Goal: Task Accomplishment & Management: Manage account settings

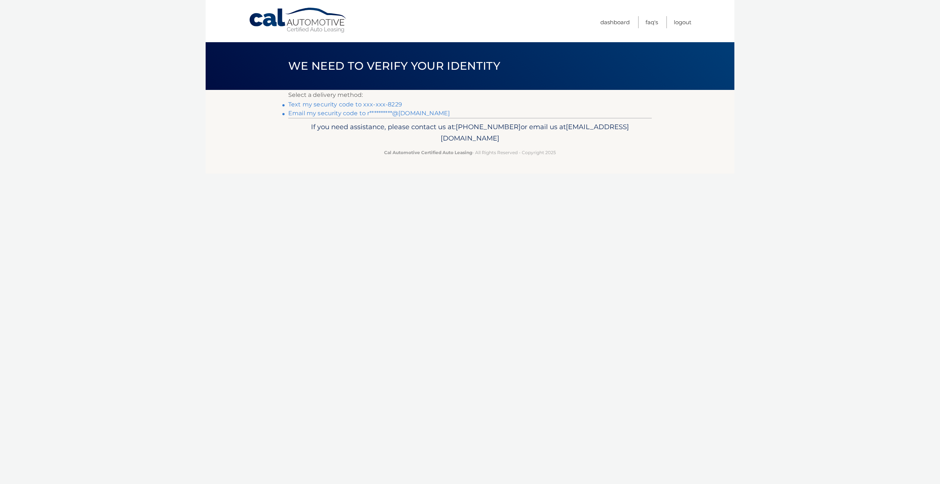
click at [376, 104] on link "Text my security code to xxx-xxx-8229" at bounding box center [345, 104] width 114 height 7
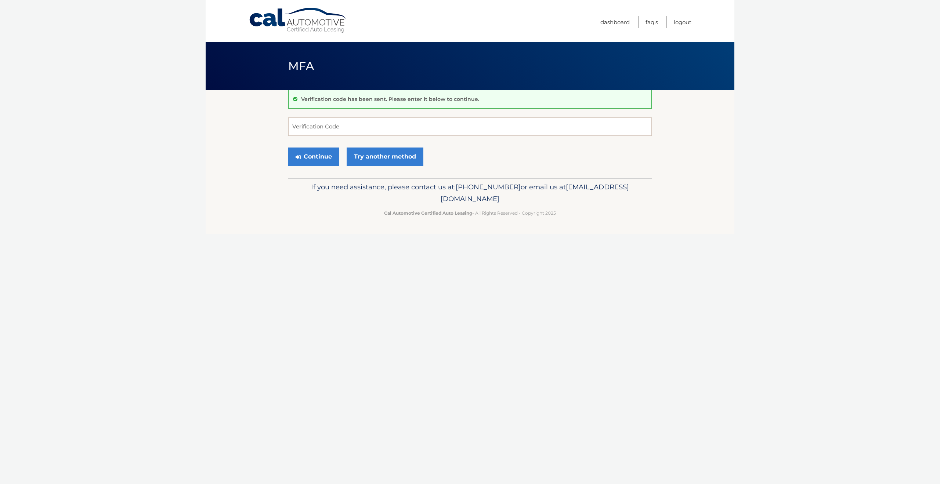
click at [475, 115] on div "Verification code has been sent. Please enter it below to continue. Verificatio…" at bounding box center [470, 134] width 364 height 89
click at [474, 120] on input "Verification Code" at bounding box center [470, 127] width 364 height 18
type input "261975"
click at [316, 148] on button "Continue" at bounding box center [313, 157] width 51 height 18
click at [315, 152] on button "Continue" at bounding box center [313, 157] width 51 height 18
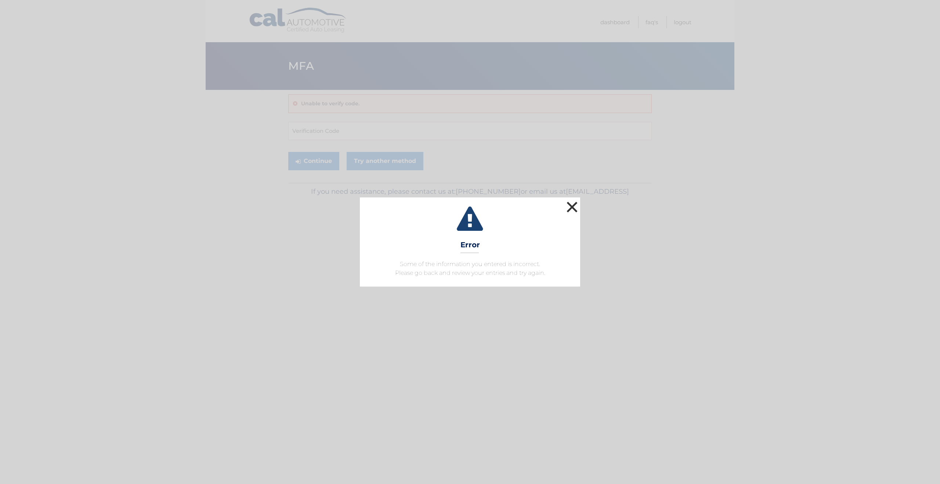
click at [571, 210] on button "×" at bounding box center [572, 207] width 15 height 15
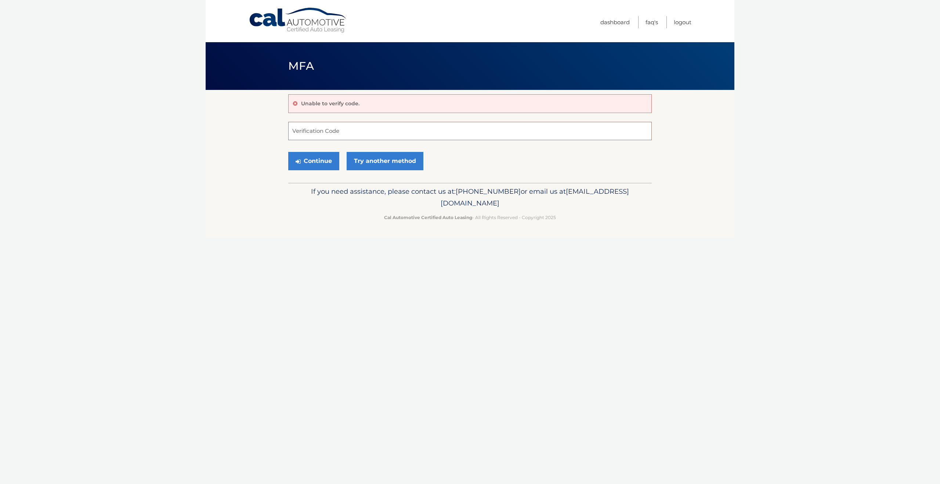
click at [346, 132] on input "Verification Code" at bounding box center [470, 131] width 364 height 18
type input "261975"
click at [309, 165] on button "Continue" at bounding box center [313, 161] width 51 height 18
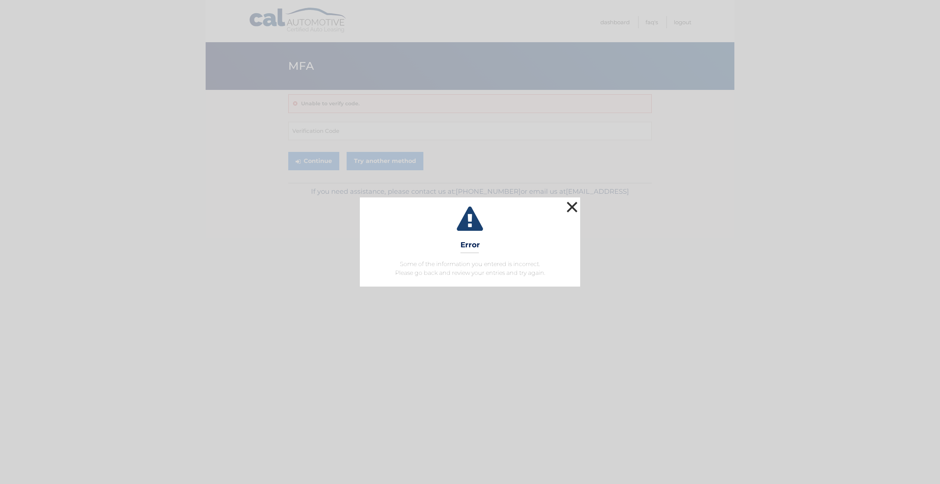
click at [573, 207] on button "×" at bounding box center [572, 207] width 15 height 15
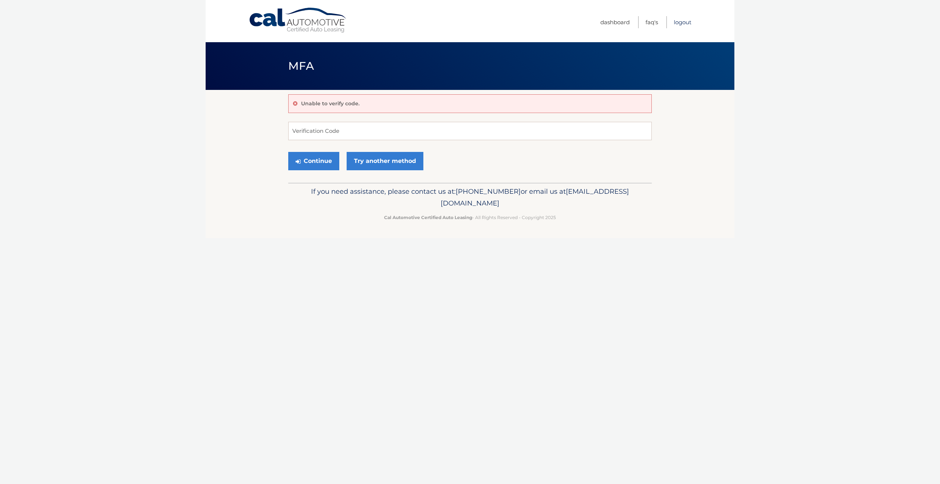
click at [681, 22] on link "Logout" at bounding box center [683, 22] width 18 height 12
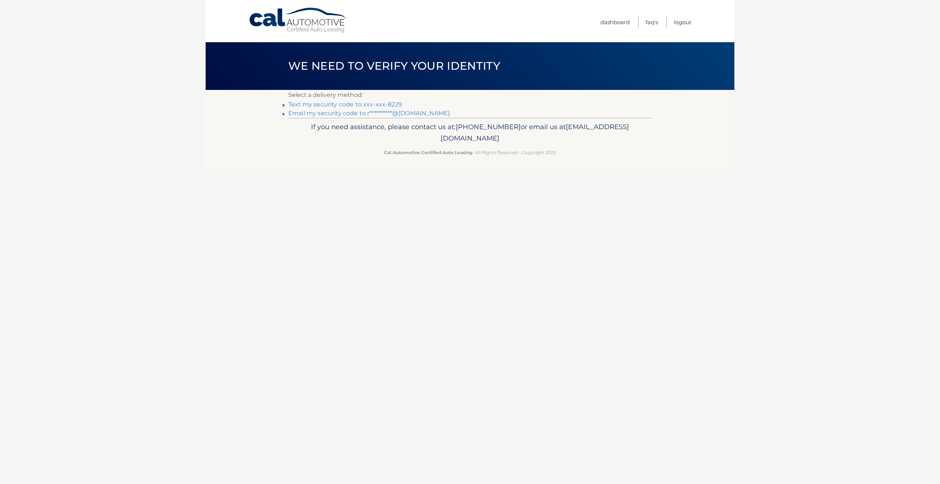
click at [355, 113] on link "**********" at bounding box center [369, 113] width 162 height 7
click at [407, 112] on link "**********" at bounding box center [369, 113] width 162 height 7
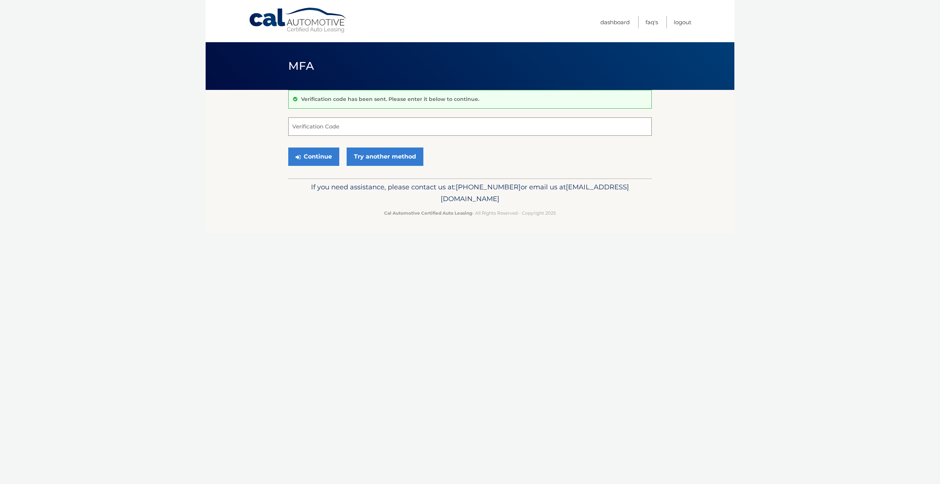
click at [370, 129] on input "Verification Code" at bounding box center [470, 127] width 364 height 18
paste input "109706"
type input "1"
type input "109706"
click at [323, 156] on button "Continue" at bounding box center [313, 157] width 51 height 18
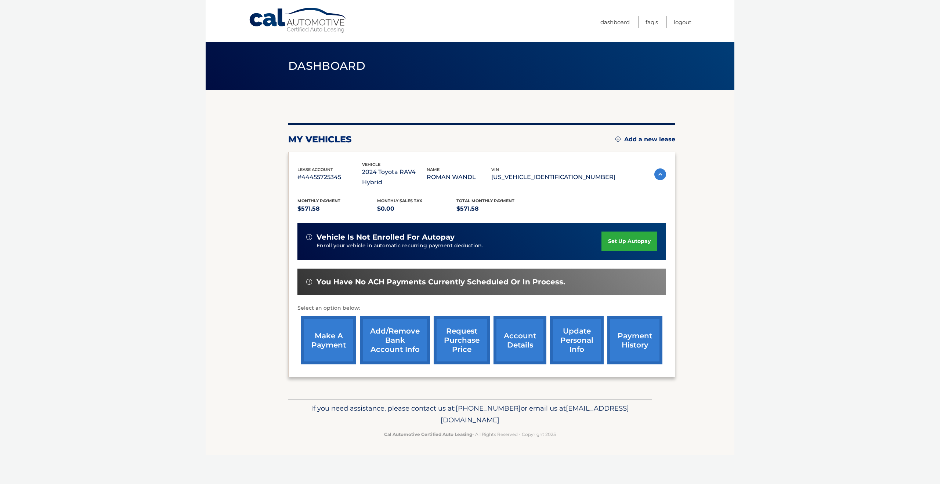
click at [527, 330] on link "account details" at bounding box center [520, 341] width 53 height 48
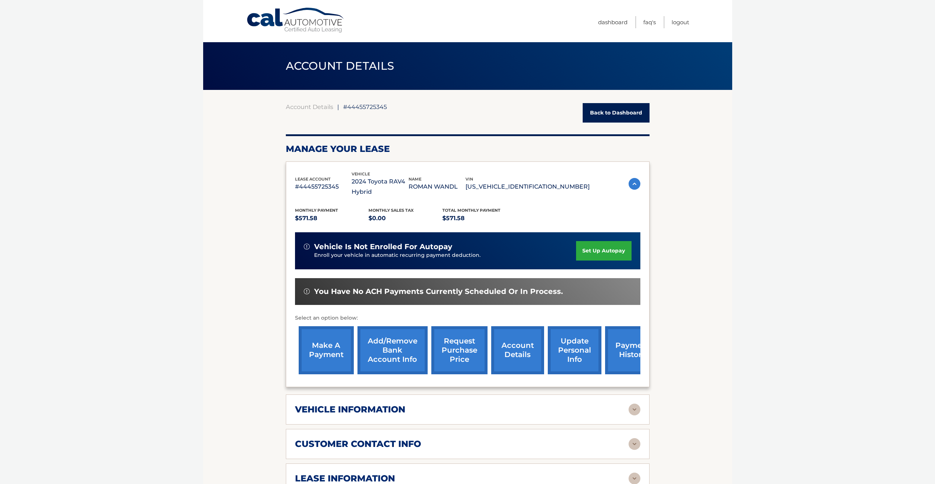
click at [460, 353] on link "request purchase price" at bounding box center [459, 350] width 56 height 48
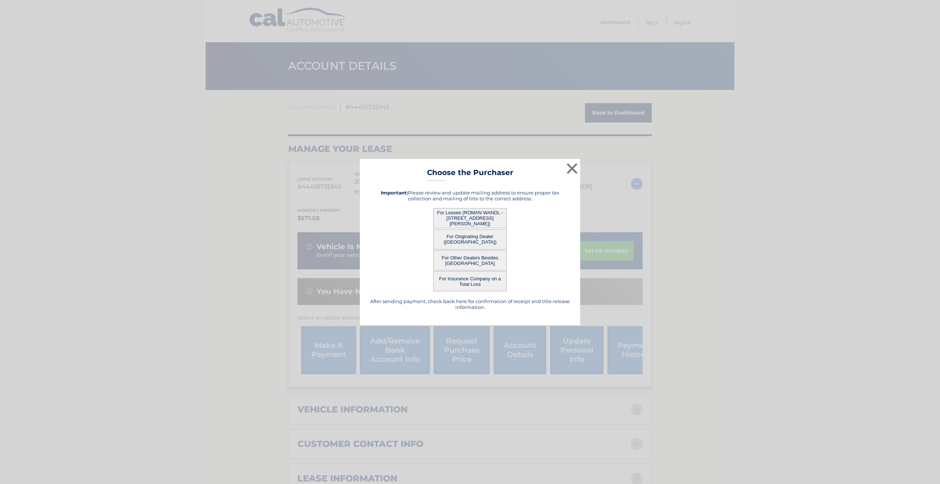
click at [472, 221] on button "For Lessee (ROMAN WANDL - [STREET_ADDRESS][PERSON_NAME])" at bounding box center [469, 218] width 73 height 20
click at [471, 218] on button "For Lessee (ROMAN WANDL - [STREET_ADDRESS][PERSON_NAME])" at bounding box center [469, 218] width 73 height 20
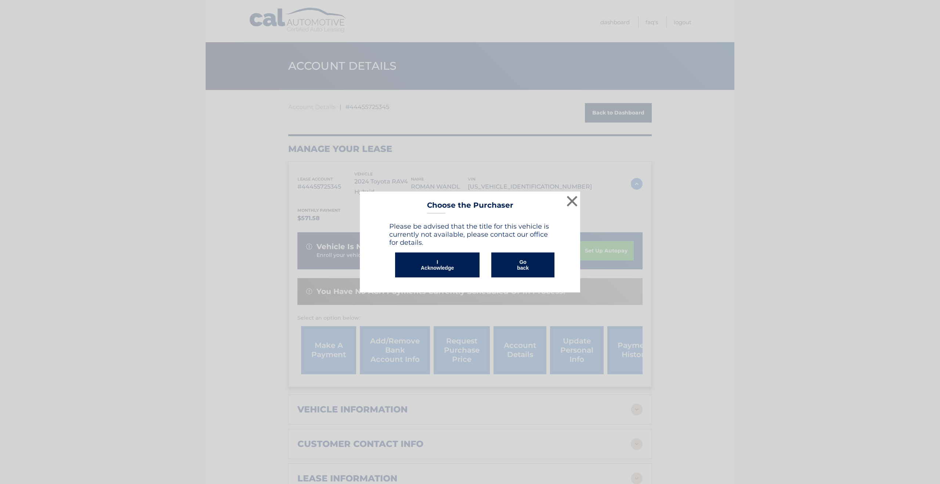
click at [527, 269] on button "Go back" at bounding box center [522, 265] width 63 height 25
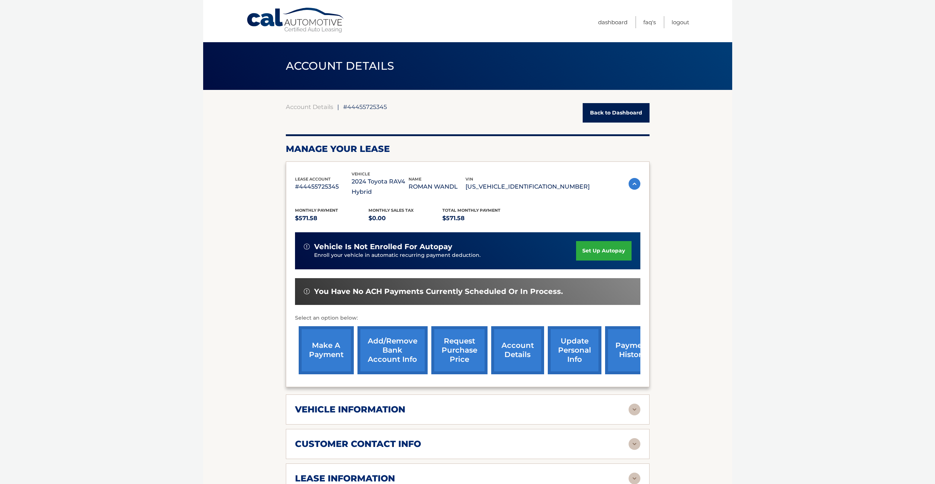
click at [462, 348] on link "request purchase price" at bounding box center [459, 350] width 56 height 48
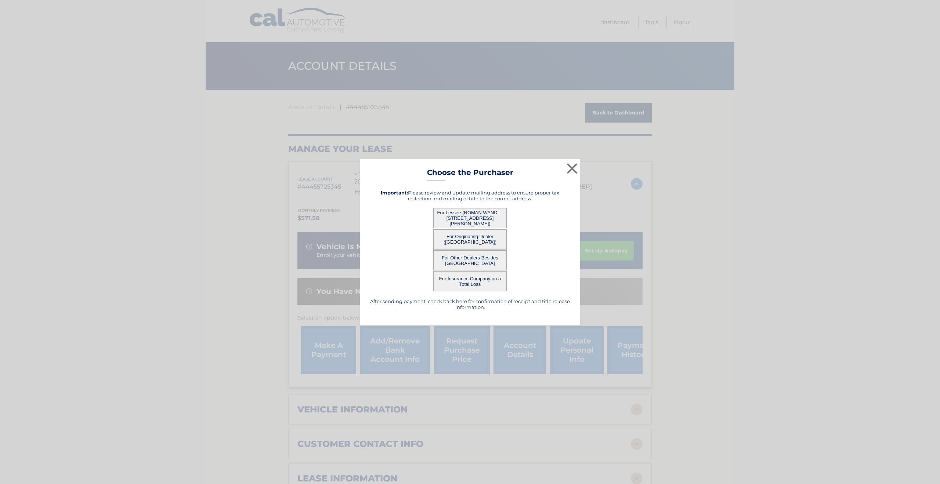
click at [473, 238] on button "For Originating Dealer ([GEOGRAPHIC_DATA])" at bounding box center [469, 240] width 73 height 20
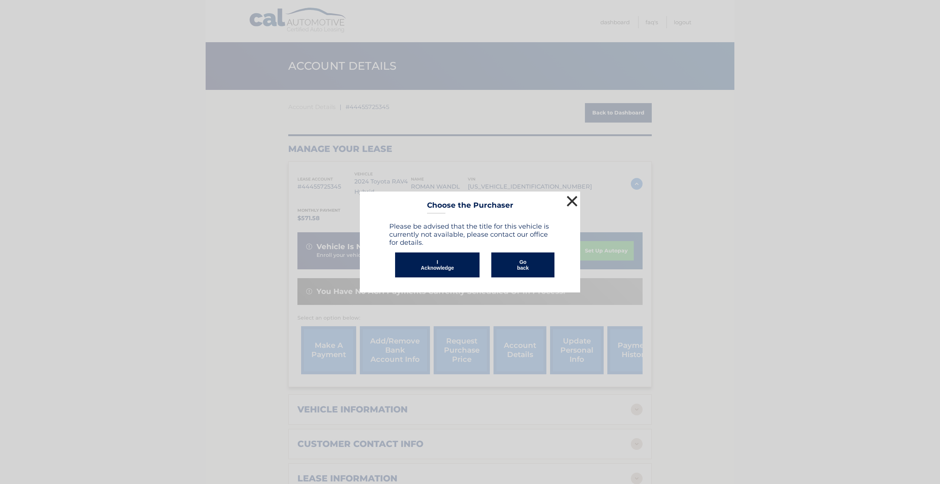
click at [567, 201] on button "×" at bounding box center [572, 201] width 15 height 15
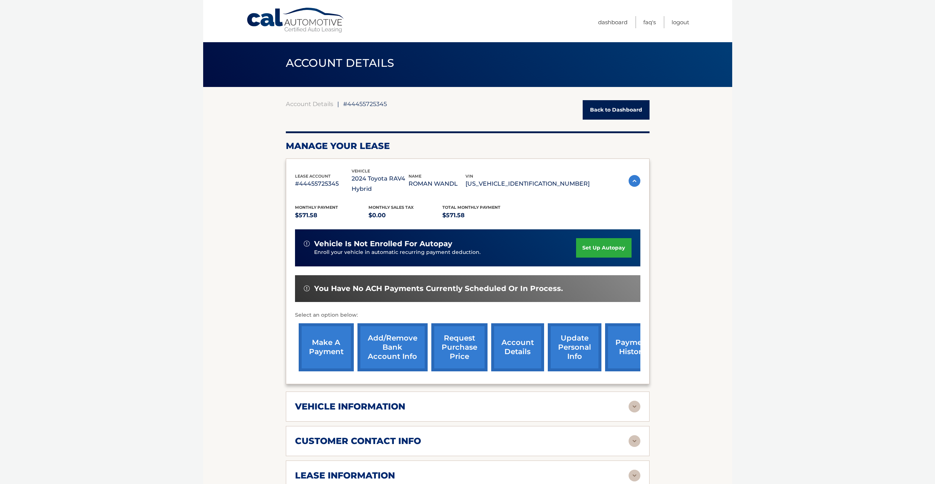
scroll to position [151, 0]
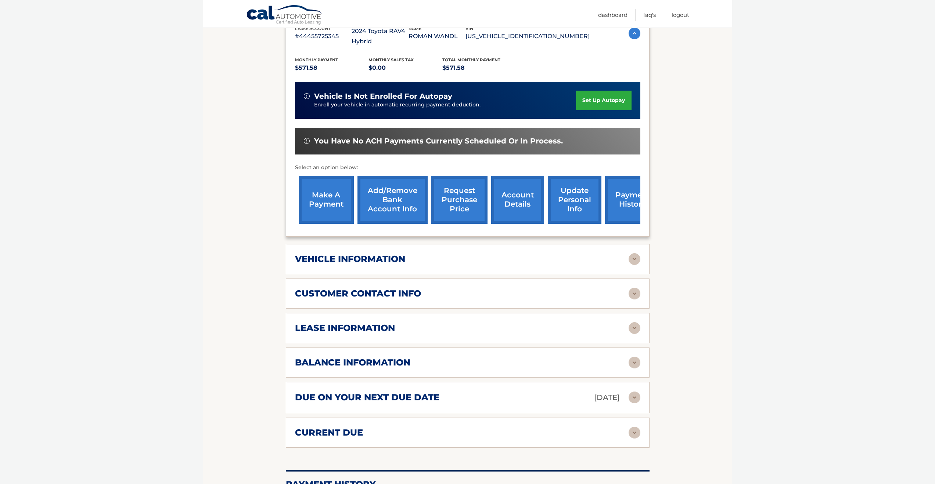
click at [424, 362] on div "balance information" at bounding box center [461, 362] width 333 height 11
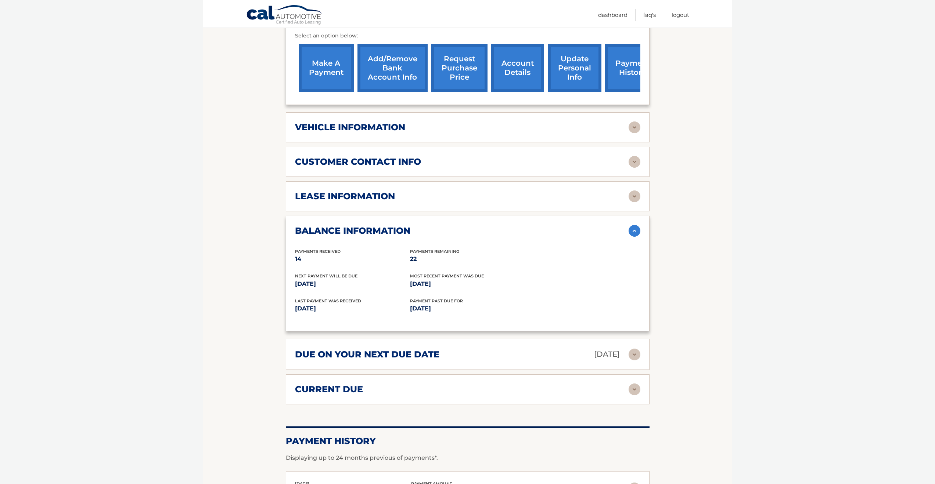
scroll to position [283, 0]
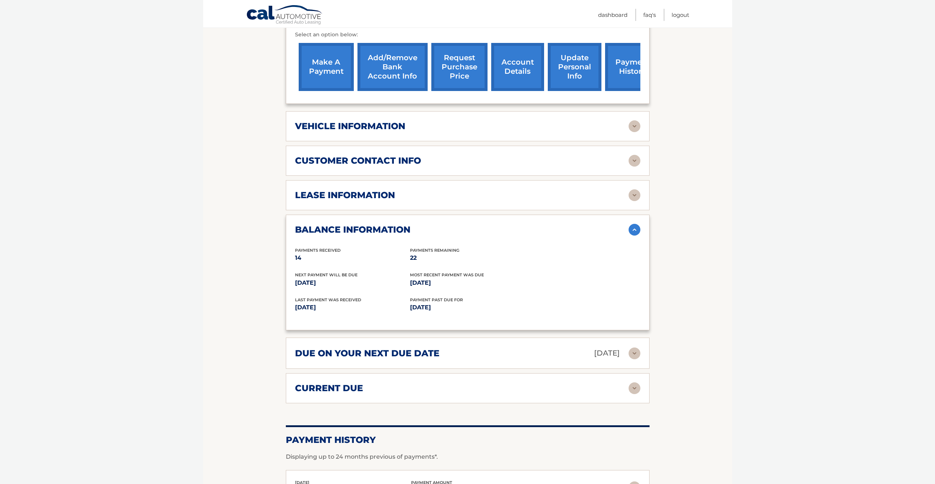
click at [382, 195] on h2 "lease information" at bounding box center [345, 195] width 100 height 11
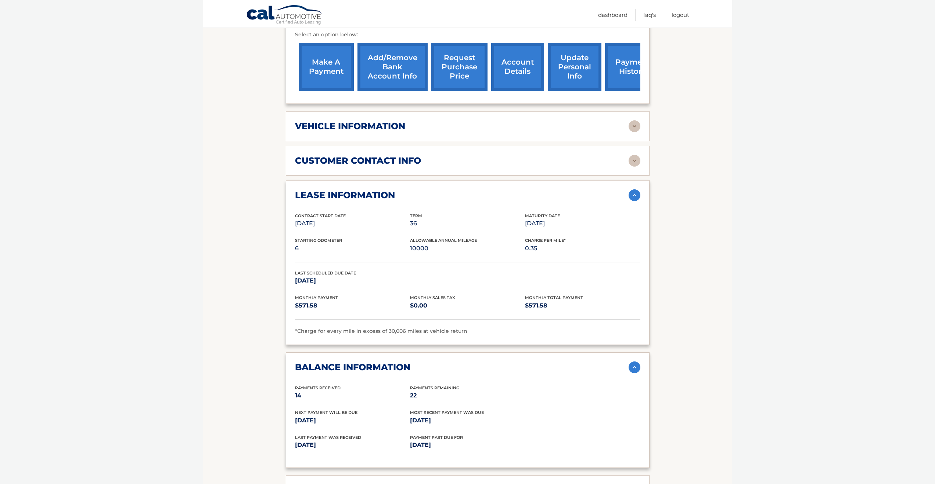
click at [382, 195] on h2 "lease information" at bounding box center [345, 195] width 100 height 11
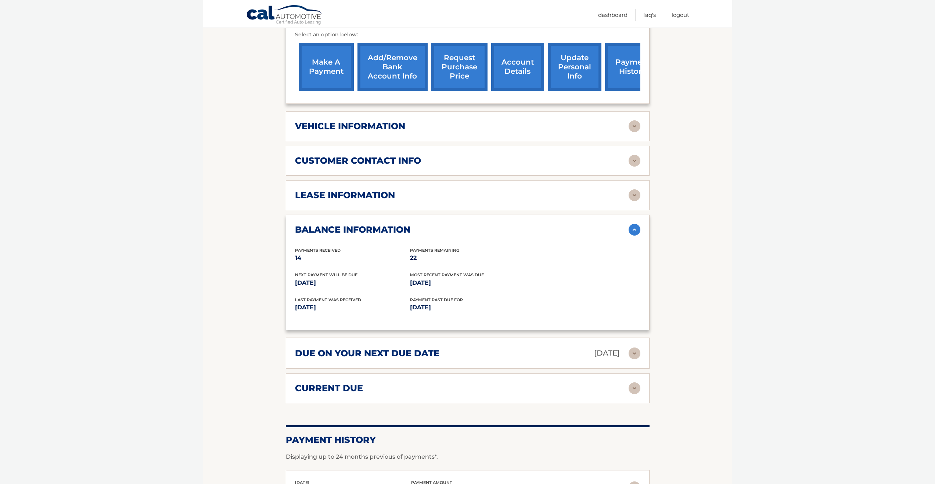
scroll to position [167, 0]
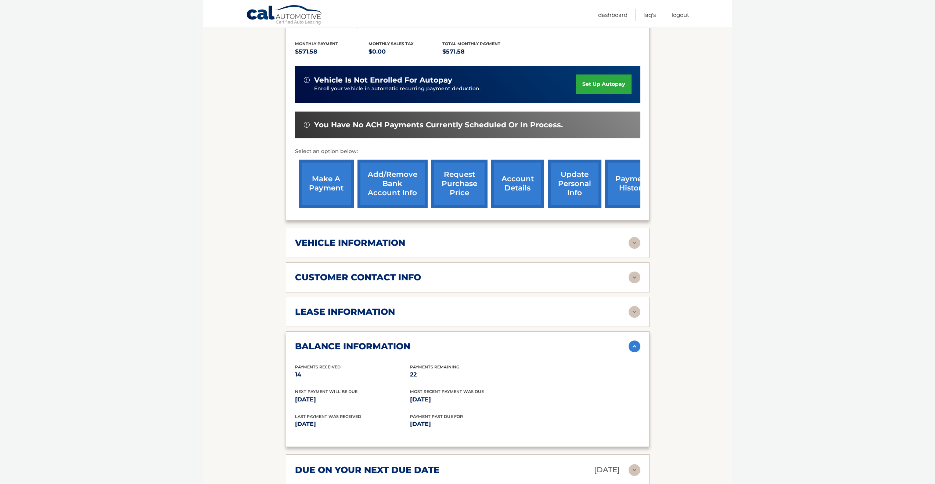
click at [395, 309] on div "lease information" at bounding box center [461, 312] width 333 height 11
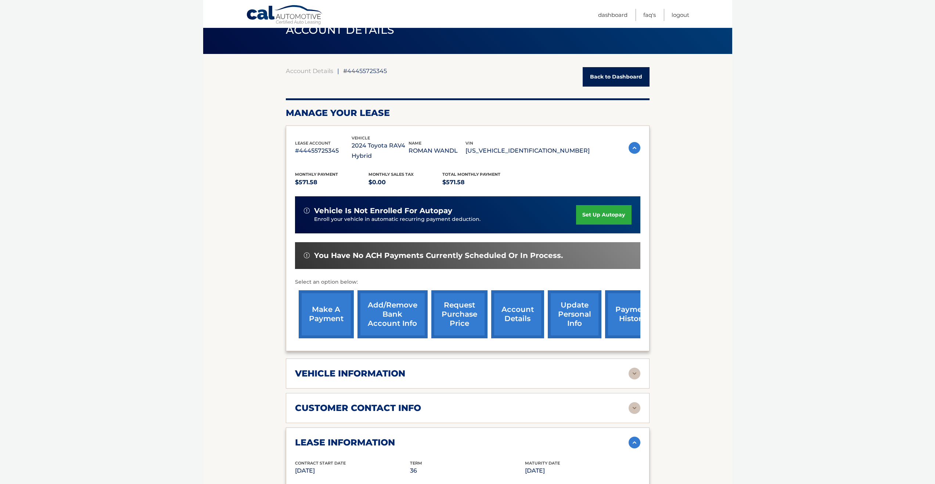
scroll to position [0, 0]
